Goal: Information Seeking & Learning: Learn about a topic

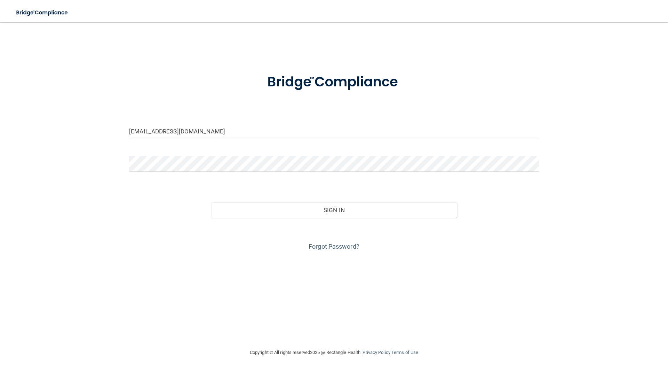
click at [222, 140] on div "[EMAIL_ADDRESS][DOMAIN_NAME]" at bounding box center [334, 133] width 420 height 21
click at [230, 133] on input "[EMAIL_ADDRESS][DOMAIN_NAME]" at bounding box center [334, 131] width 410 height 16
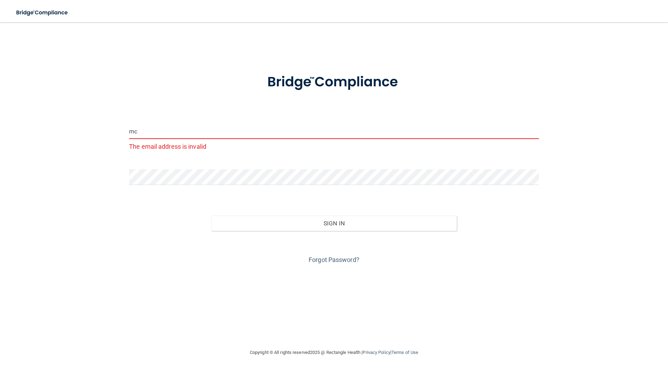
type input "m"
type input "[EMAIL_ADDRESS][DOMAIN_NAME]"
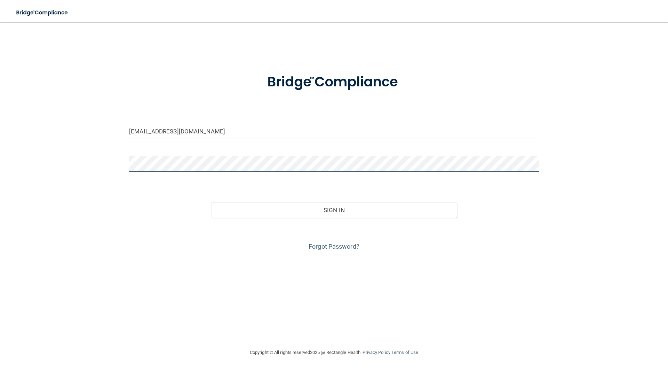
click at [93, 164] on div "[EMAIL_ADDRESS][DOMAIN_NAME] Invalid email/password. You don't have permission …" at bounding box center [334, 185] width 640 height 312
click at [211, 202] on button "Sign In" at bounding box center [334, 209] width 246 height 15
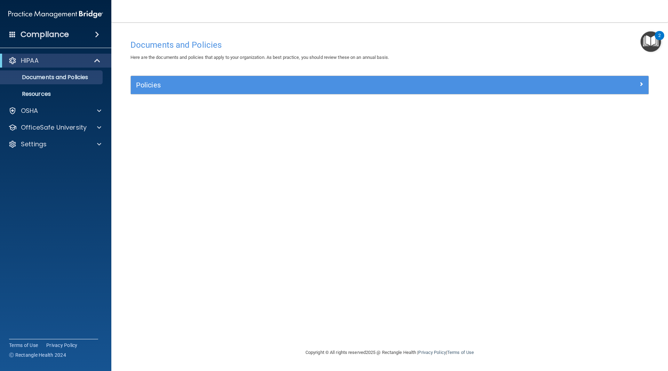
click at [646, 44] on img "Open Resource Center, 2 new notifications" at bounding box center [651, 41] width 21 height 21
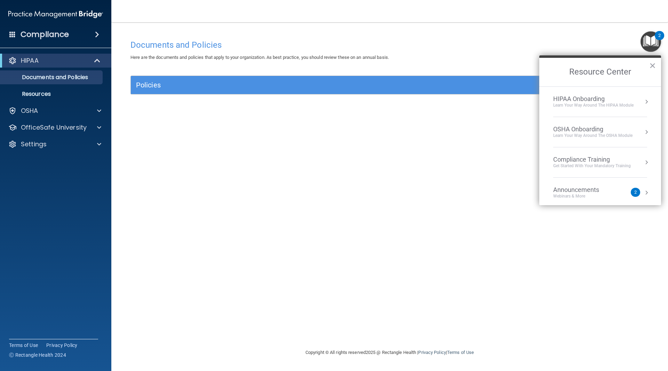
click at [603, 160] on div "Compliance Training" at bounding box center [592, 160] width 78 height 8
click at [598, 98] on div "HIPAA Training for Members" at bounding box center [584, 98] width 78 height 6
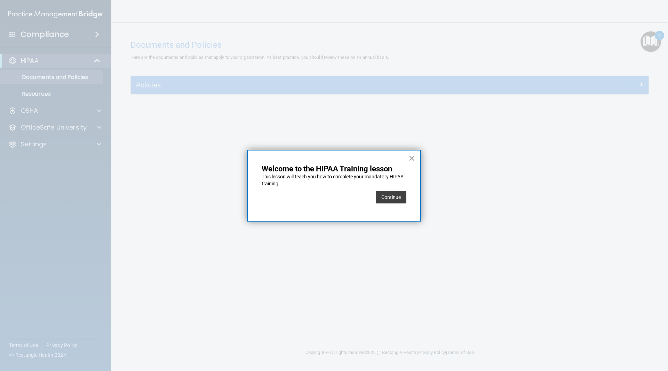
click at [413, 158] on button "×" at bounding box center [412, 157] width 7 height 11
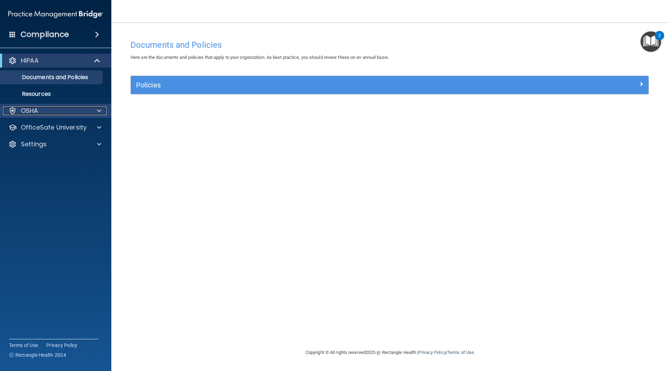
click at [55, 107] on div "OSHA" at bounding box center [46, 110] width 86 height 8
click at [102, 109] on div at bounding box center [97, 110] width 17 height 8
click at [649, 47] on img "Open Resource Center, 2 new notifications" at bounding box center [651, 41] width 21 height 21
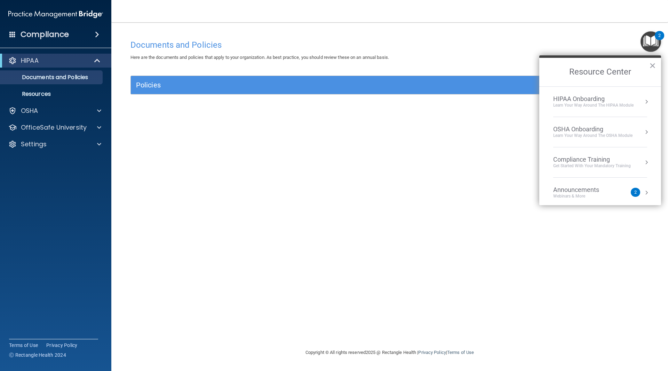
click at [608, 157] on div "Compliance Training" at bounding box center [592, 160] width 78 height 8
click at [608, 101] on div "HIPAA Training for Members" at bounding box center [584, 98] width 78 height 6
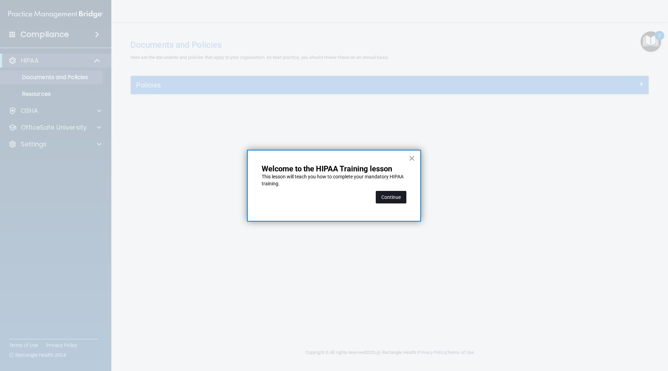
click at [400, 199] on button "Continue" at bounding box center [391, 197] width 31 height 13
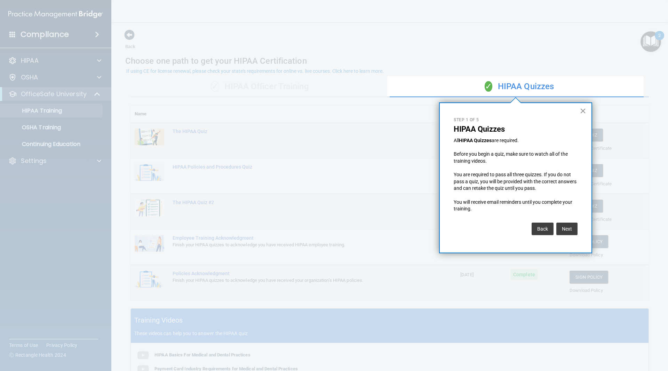
click at [583, 111] on button "×" at bounding box center [583, 110] width 7 height 11
